Goal: Find specific page/section: Find specific page/section

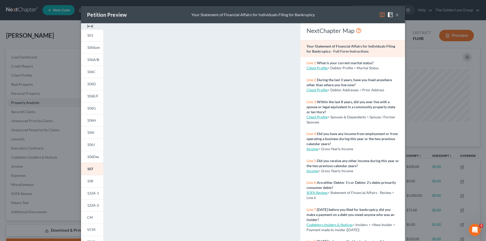
click at [18, 191] on div "Petition Preview Your Statement of Financial Affairs for Individuals Filing for…" at bounding box center [243, 120] width 486 height 241
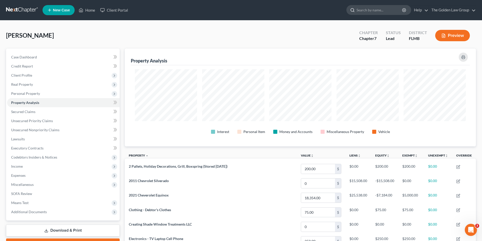
click at [366, 10] on input "search" at bounding box center [380, 9] width 46 height 9
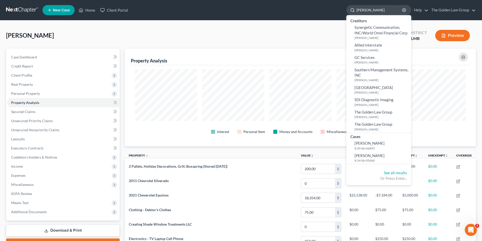
type input "[PERSON_NAME]"
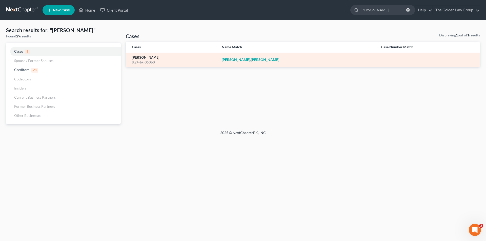
click at [141, 58] on link "[PERSON_NAME]" at bounding box center [146, 58] width 28 height 4
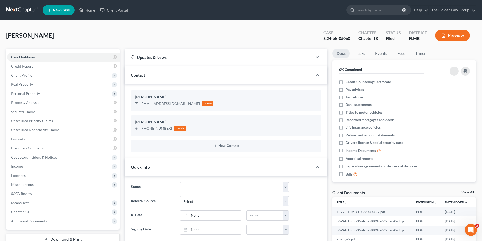
scroll to position [88, 0]
click at [33, 103] on span "Property Analysis" at bounding box center [25, 102] width 28 height 4
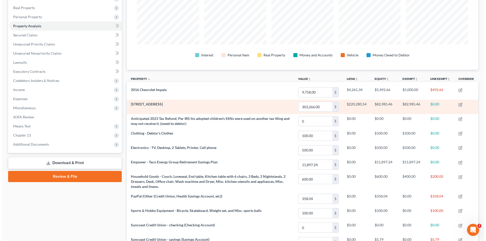
scroll to position [1, 0]
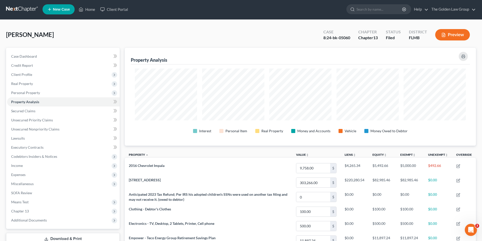
click at [451, 35] on button "Preview" at bounding box center [452, 34] width 35 height 11
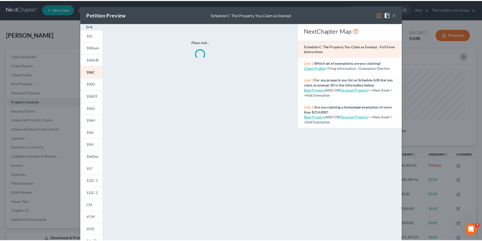
scroll to position [98, 354]
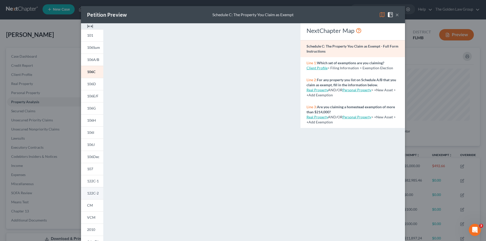
click at [93, 193] on span "122C-2" at bounding box center [93, 193] width 12 height 4
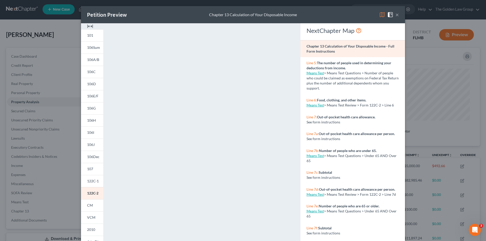
click at [43, 132] on div "Petition Preview Chapter 13 Calculation of Your Disposable Income × 101 106Sum …" at bounding box center [243, 120] width 486 height 241
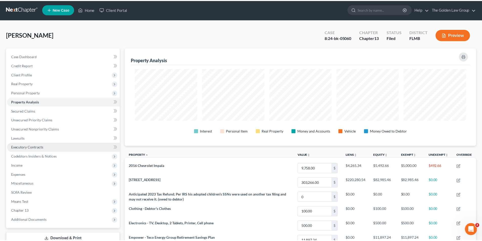
scroll to position [252945, 252691]
